Goal: Find specific page/section: Find specific page/section

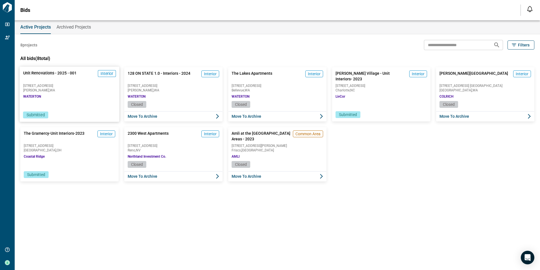
click at [48, 91] on span "Edmonds , [GEOGRAPHIC_DATA]" at bounding box center [69, 89] width 93 height 3
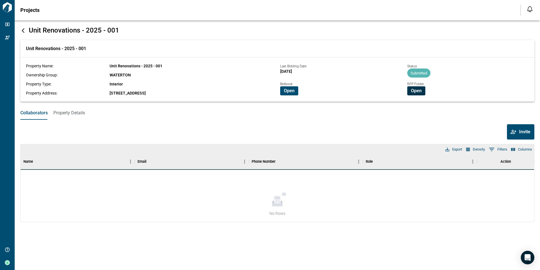
click at [413, 89] on span "Open" at bounding box center [416, 91] width 11 height 6
click at [292, 89] on span "Open" at bounding box center [289, 91] width 11 height 6
